Goal: Information Seeking & Learning: Find specific fact

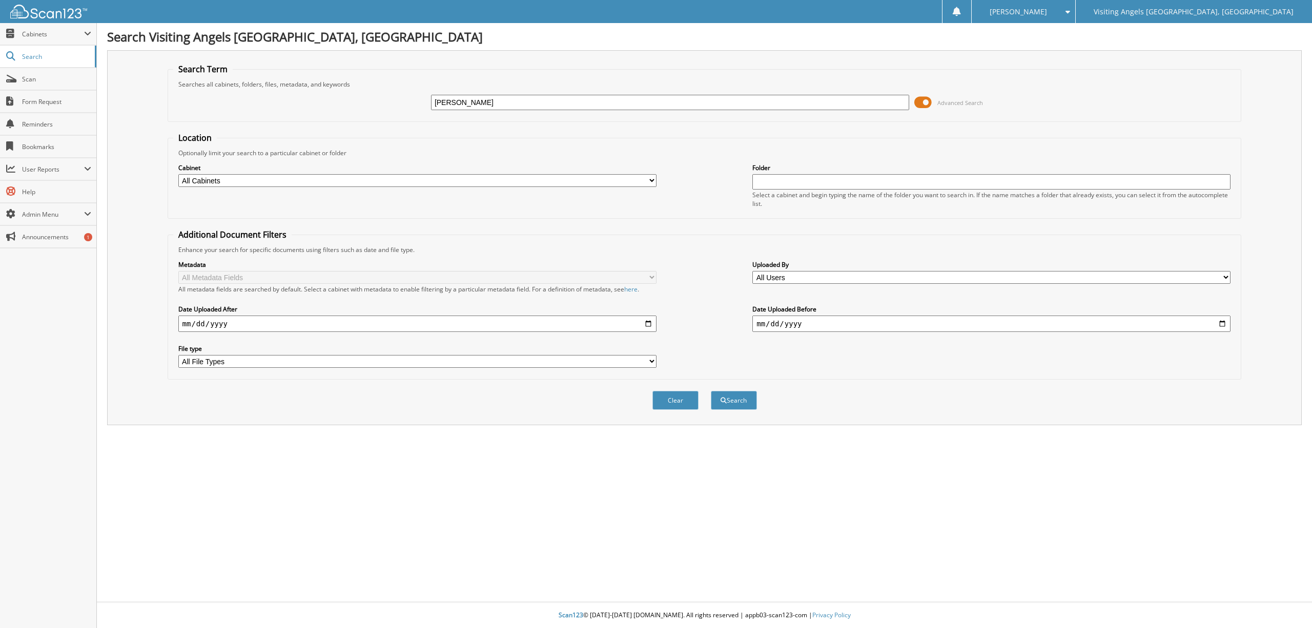
type input "walter Barnes"
click at [711, 391] on button "Search" at bounding box center [734, 400] width 46 height 19
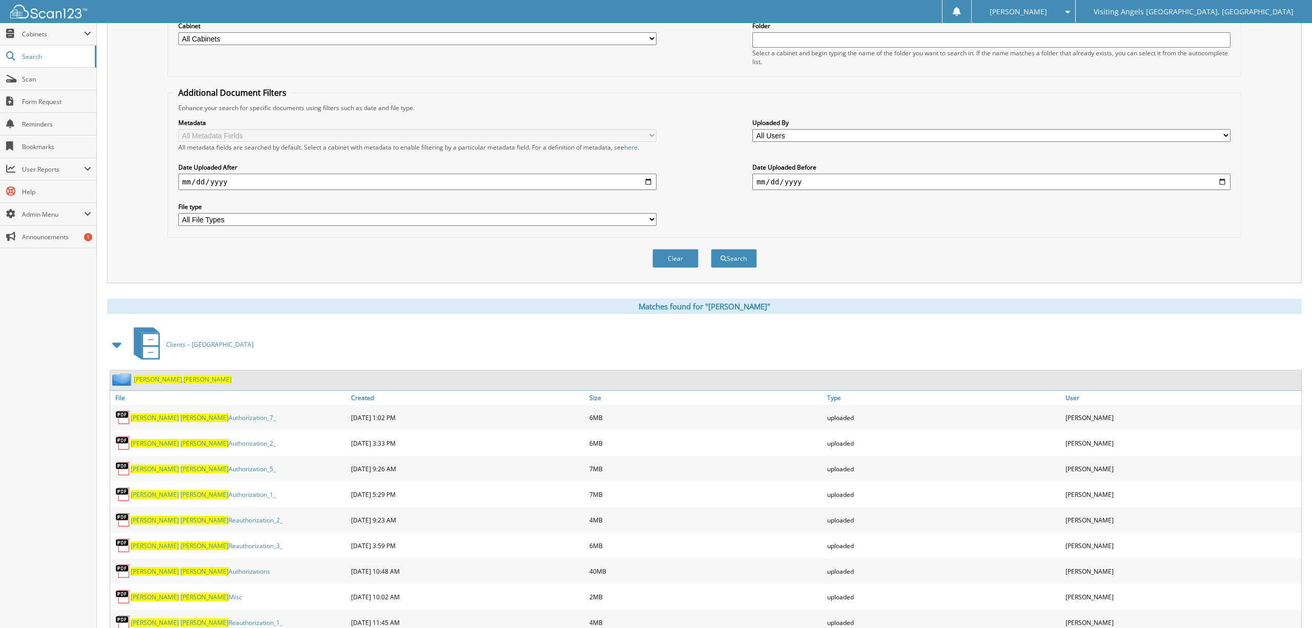
scroll to position [144, 0]
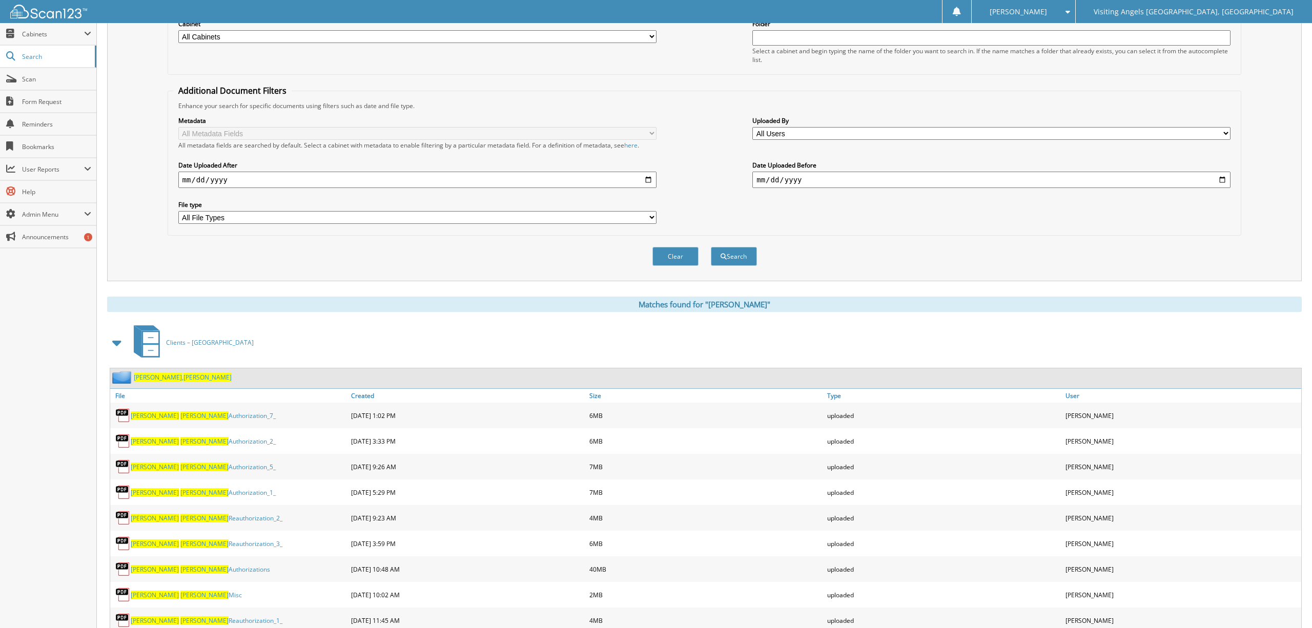
click at [143, 375] on span "Barnes" at bounding box center [158, 377] width 48 height 9
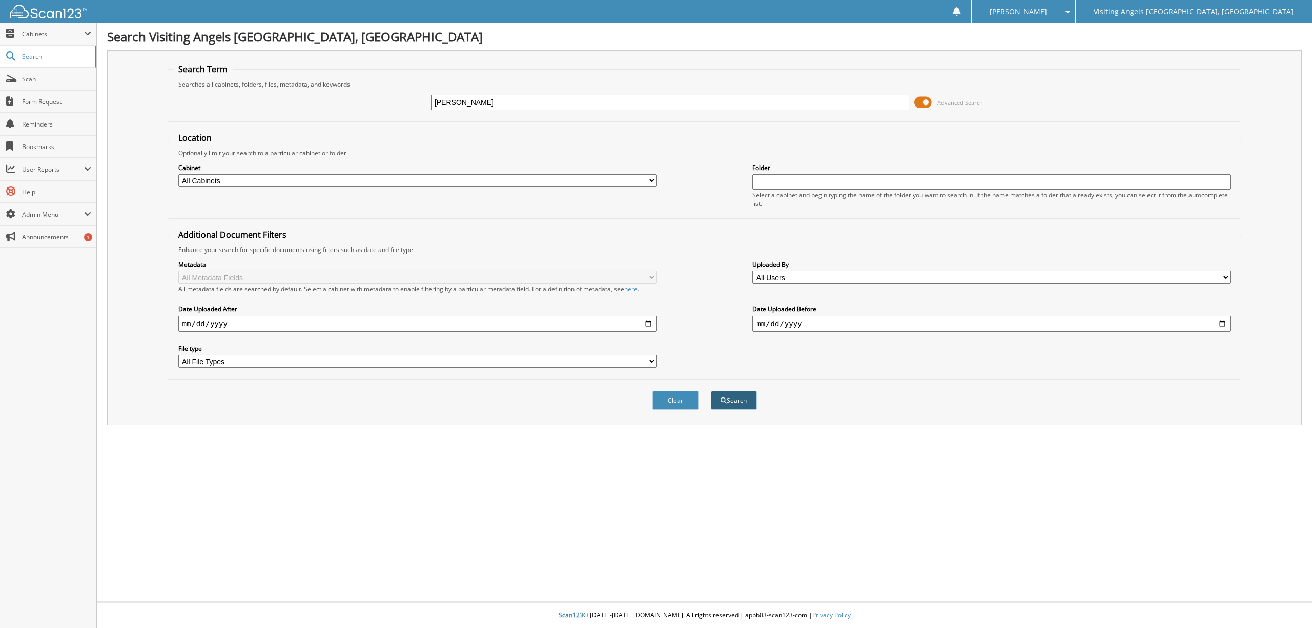
type input "[PERSON_NAME]"
click at [735, 395] on button "Search" at bounding box center [734, 400] width 46 height 19
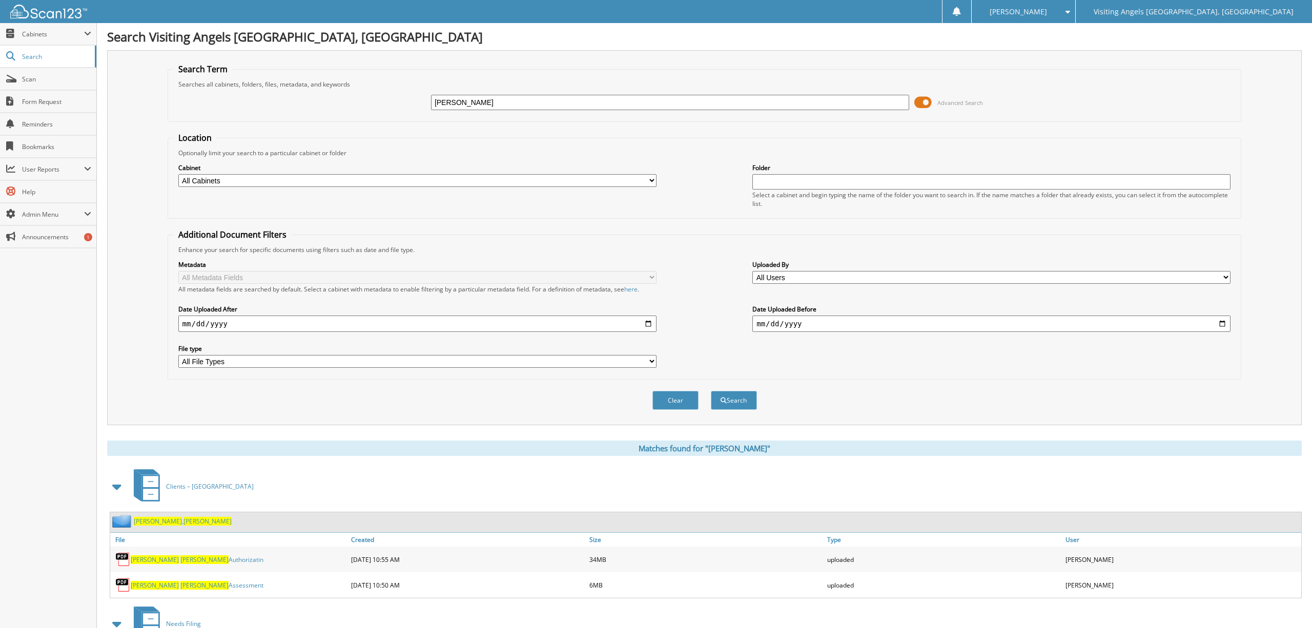
click at [154, 517] on span "Bergner" at bounding box center [158, 521] width 48 height 9
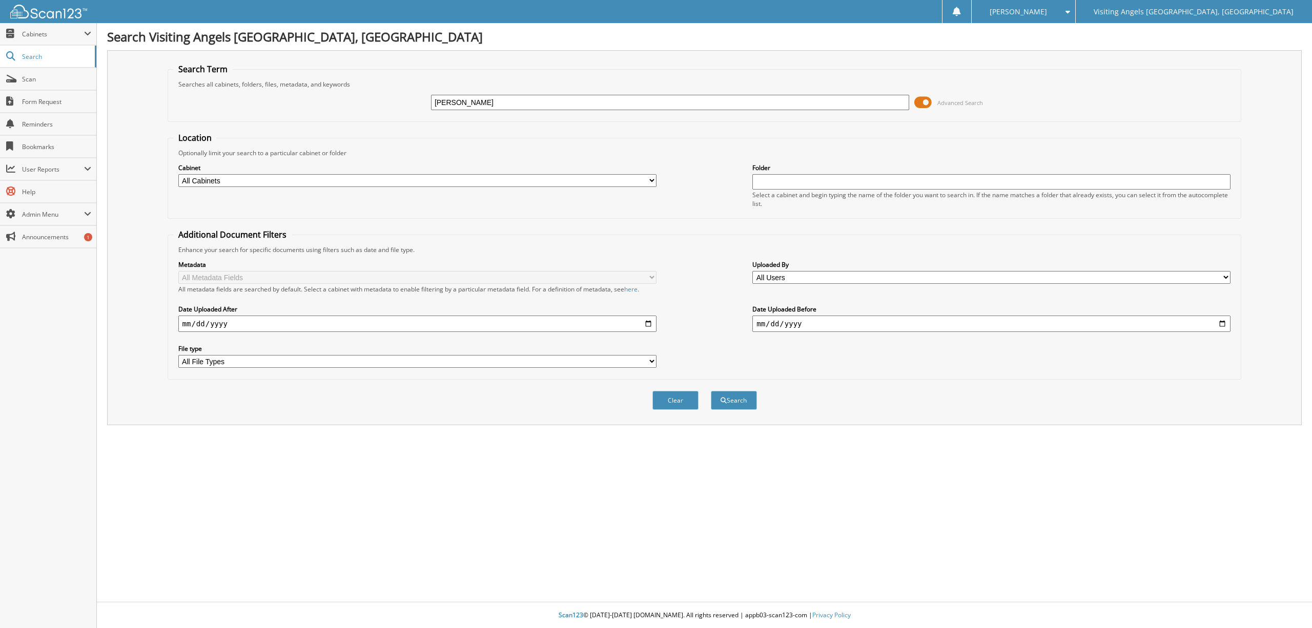
type input "[PERSON_NAME]"
click at [711, 391] on button "Search" at bounding box center [734, 400] width 46 height 19
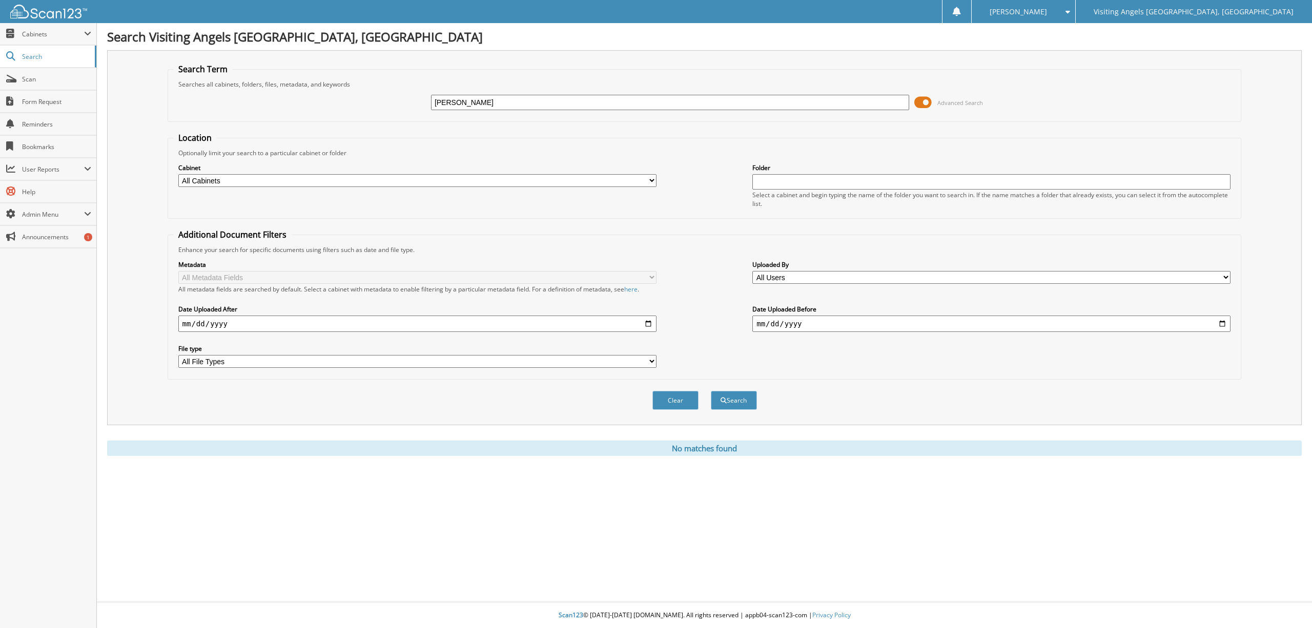
click at [496, 101] on input "[PERSON_NAME]" at bounding box center [670, 102] width 478 height 15
type input "[PERSON_NAME]"
click at [711, 391] on button "Search" at bounding box center [734, 400] width 46 height 19
click at [452, 104] on input "[PERSON_NAME]" at bounding box center [670, 102] width 478 height 15
click at [504, 100] on input "Codyovsky" at bounding box center [670, 102] width 478 height 15
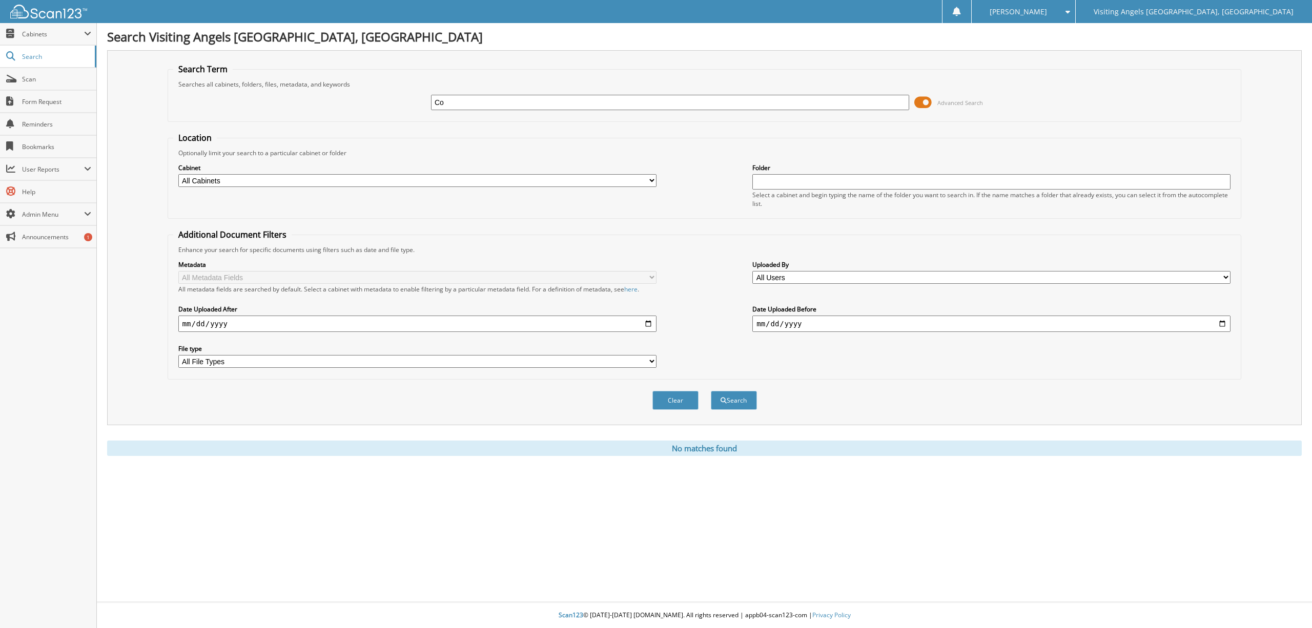
type input "C"
type input "Branzovsky"
click at [711, 391] on button "Search" at bounding box center [734, 400] width 46 height 19
click at [493, 102] on input "Branzovsky" at bounding box center [670, 102] width 478 height 15
type input "B"
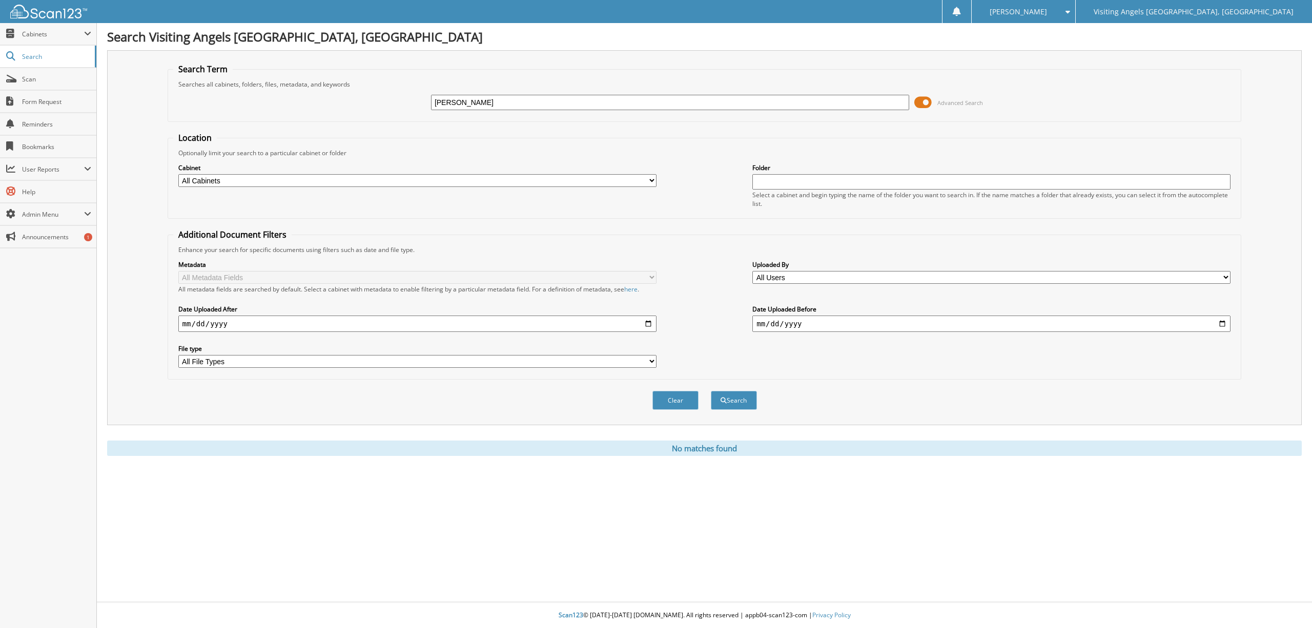
type input "[PERSON_NAME]"
click at [711, 391] on button "Search" at bounding box center [734, 400] width 46 height 19
click at [492, 101] on input "[PERSON_NAME]" at bounding box center [670, 102] width 478 height 15
click at [711, 391] on button "Search" at bounding box center [734, 400] width 46 height 19
